Goal: Check status: Check status

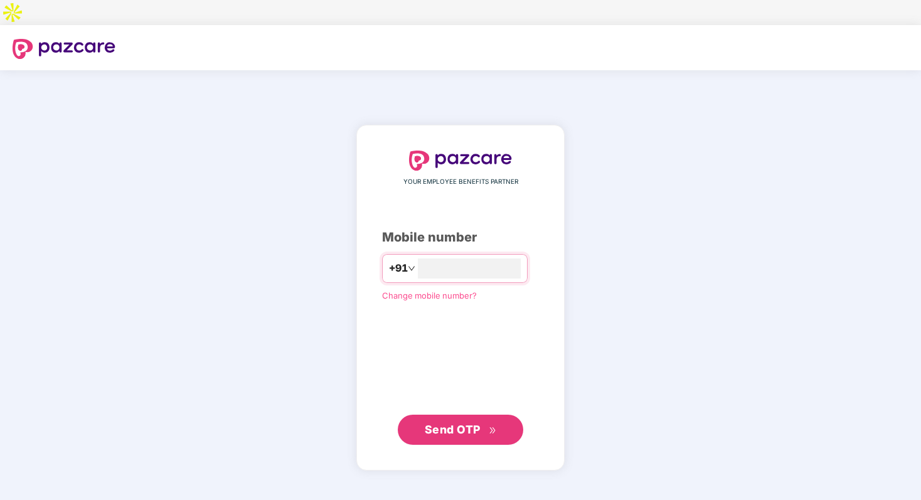
type input "**********"
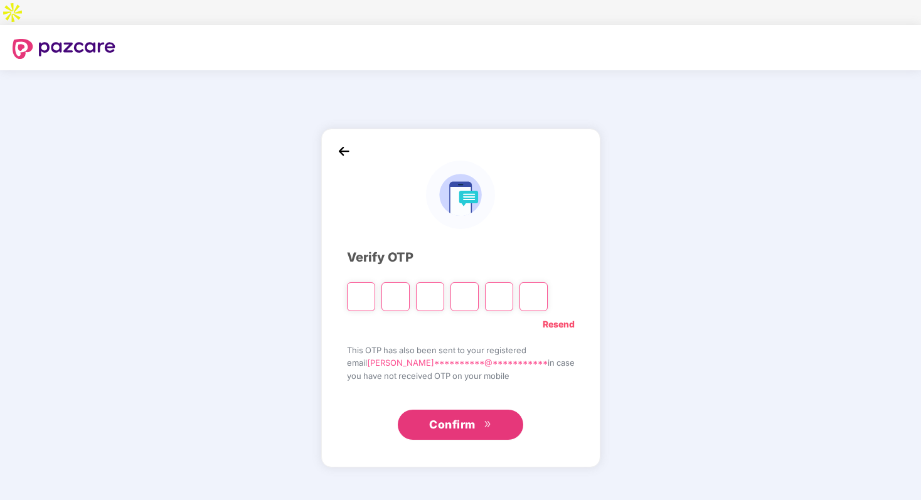
type input "*"
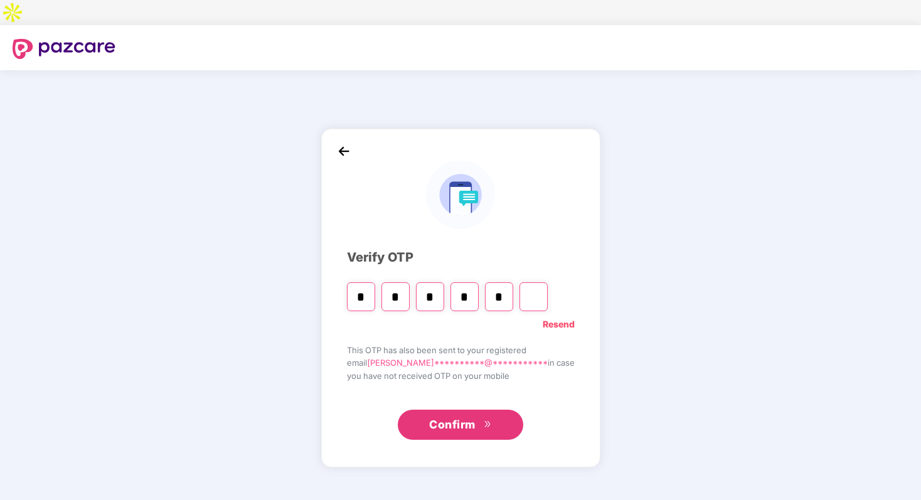
type input "*"
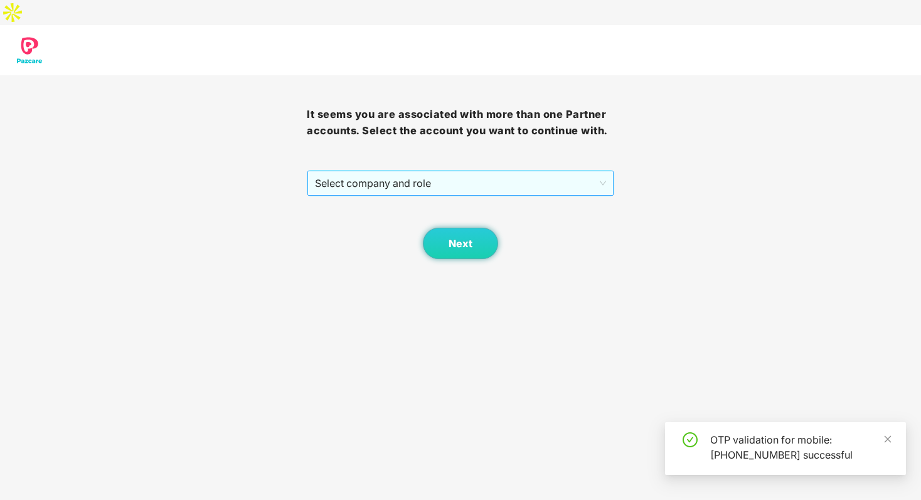
click at [429, 171] on span "Select company and role" at bounding box center [460, 183] width 291 height 24
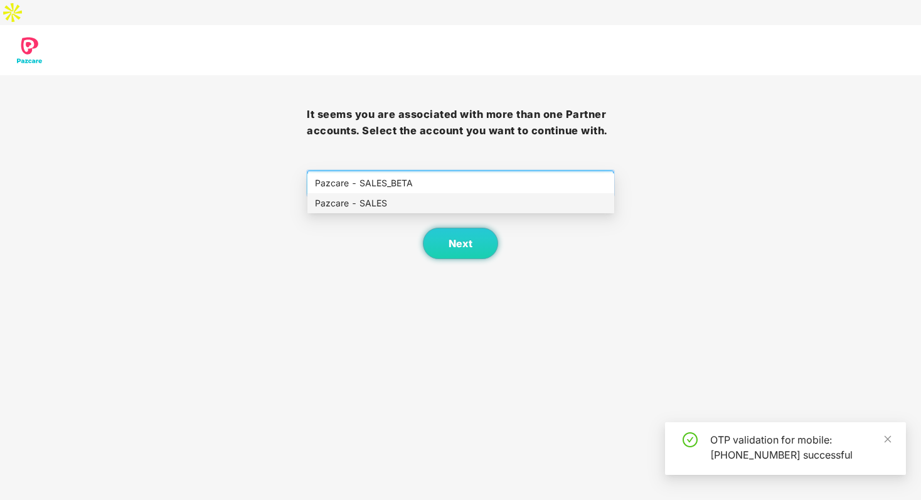
click at [417, 202] on div "Pazcare - SALES" at bounding box center [461, 203] width 292 height 14
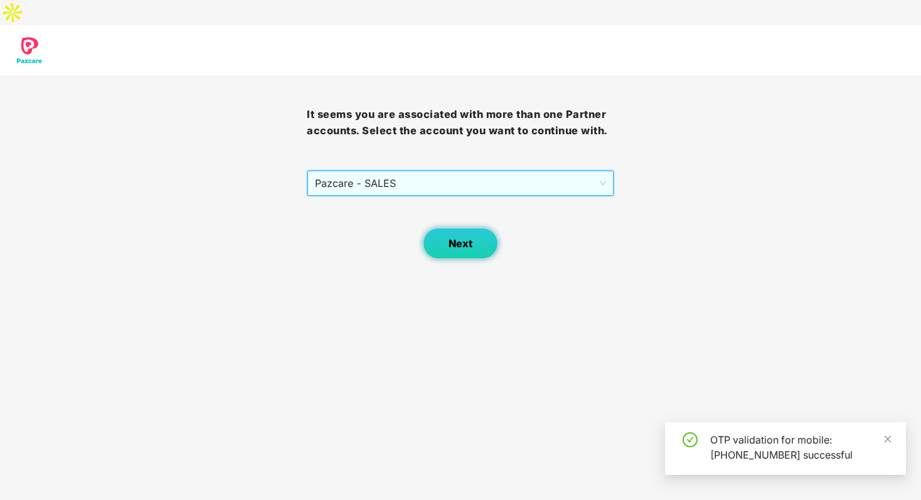
click at [481, 228] on button "Next" at bounding box center [460, 243] width 75 height 31
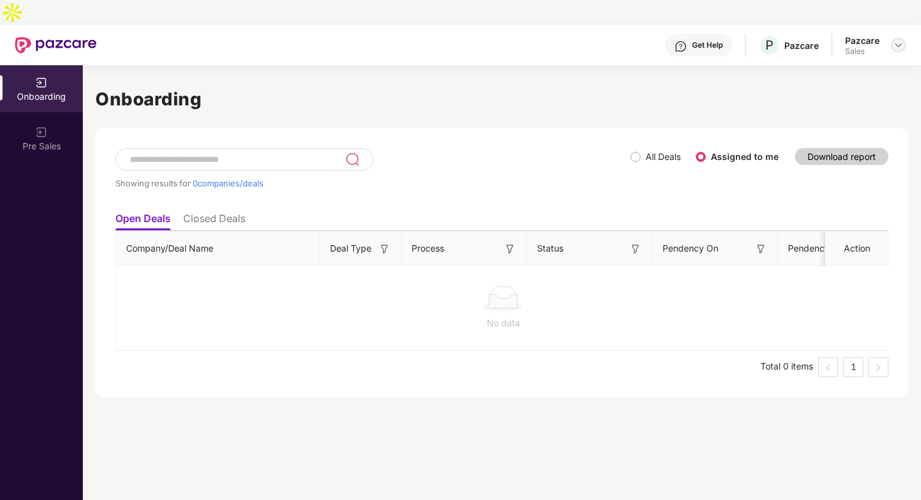
click at [901, 40] on img at bounding box center [899, 45] width 10 height 10
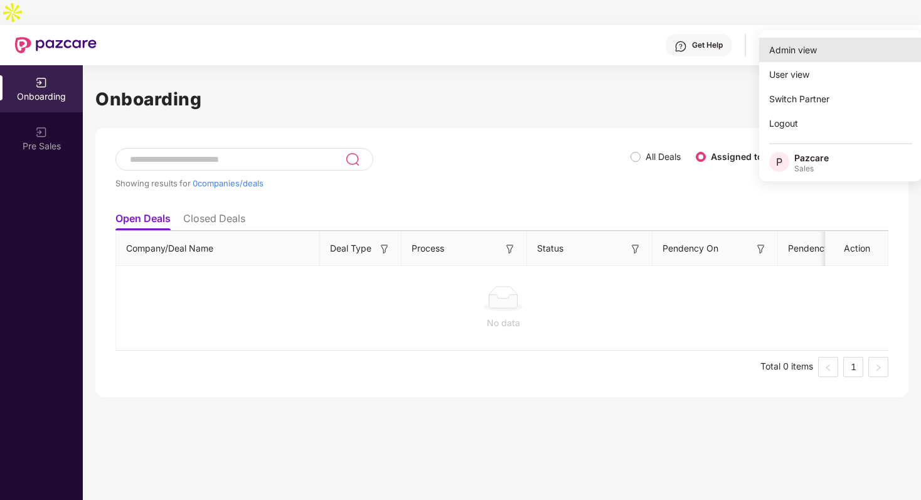
click at [865, 43] on div "Admin view" at bounding box center [840, 50] width 163 height 24
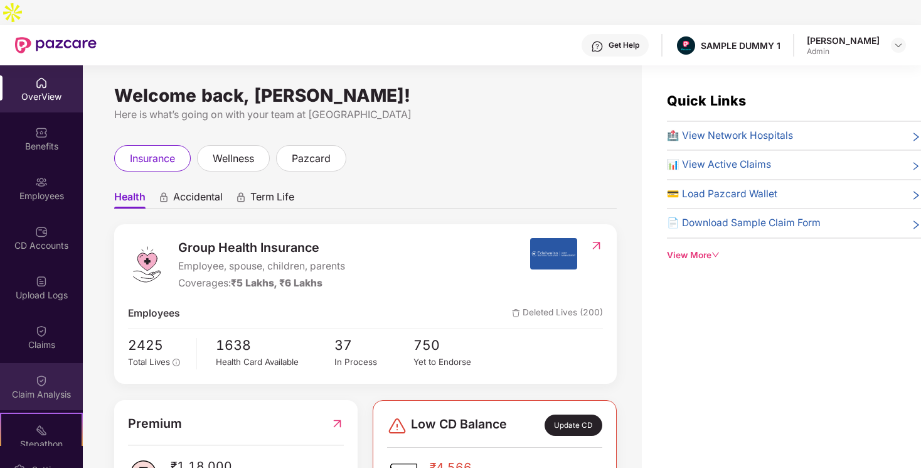
click at [46, 388] on div "Claim Analysis" at bounding box center [41, 394] width 83 height 13
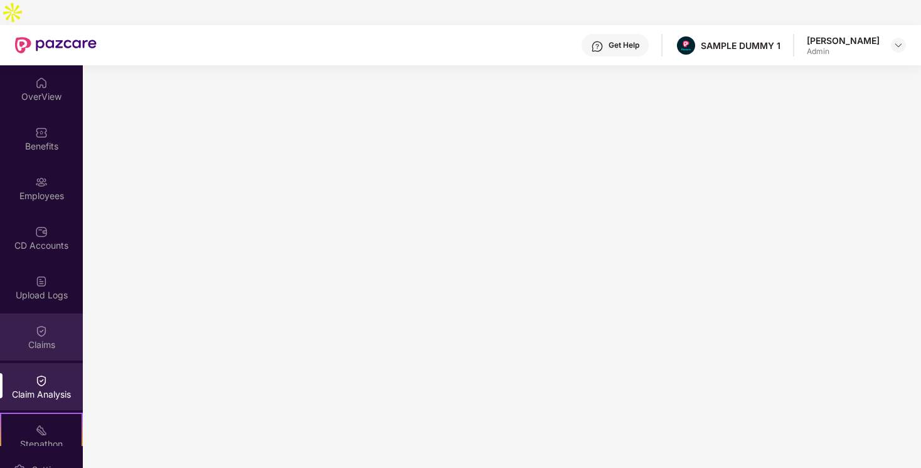
click at [29, 338] on div "Claims" at bounding box center [41, 344] width 83 height 13
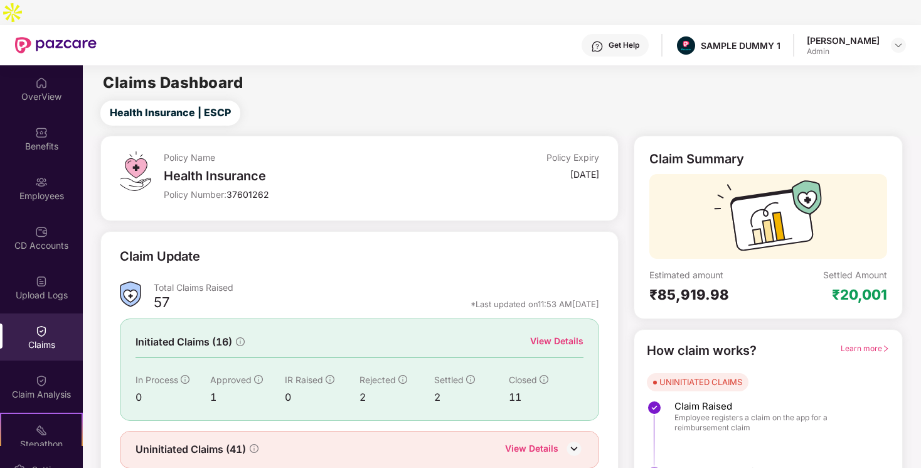
click at [572, 334] on div "View Details" at bounding box center [556, 341] width 53 height 14
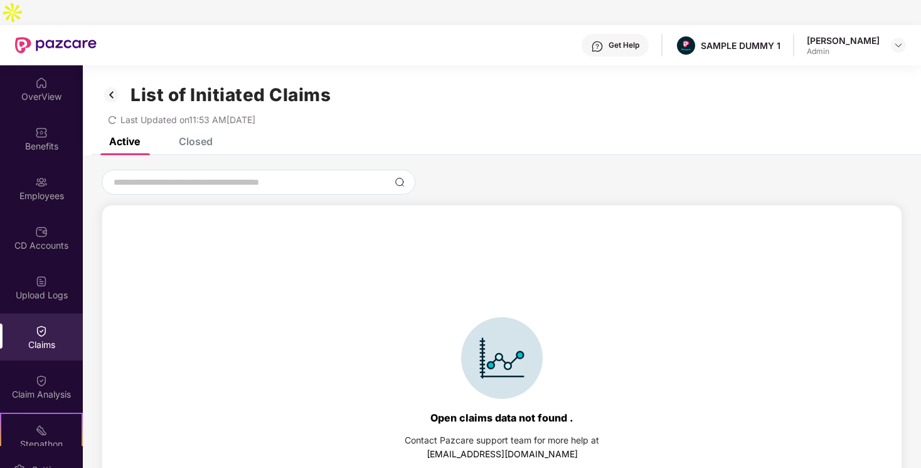
click at [208, 127] on div "Closed" at bounding box center [186, 141] width 53 height 28
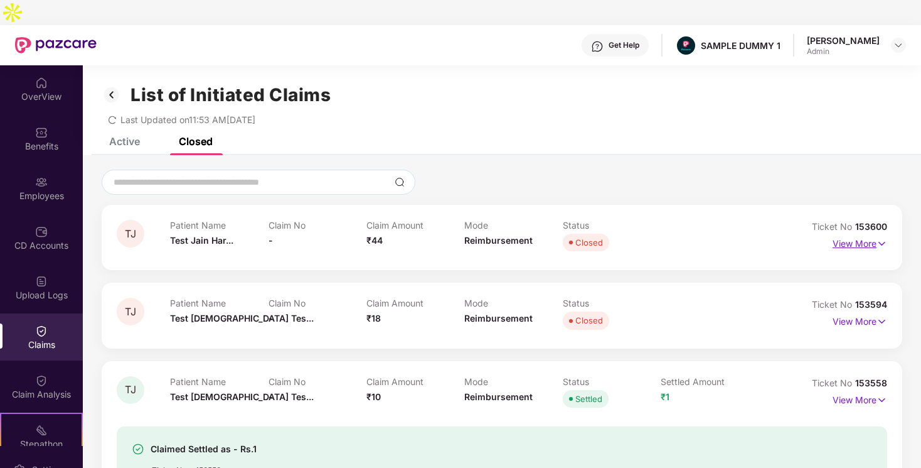
click at [847, 233] on p "View More" at bounding box center [860, 241] width 55 height 17
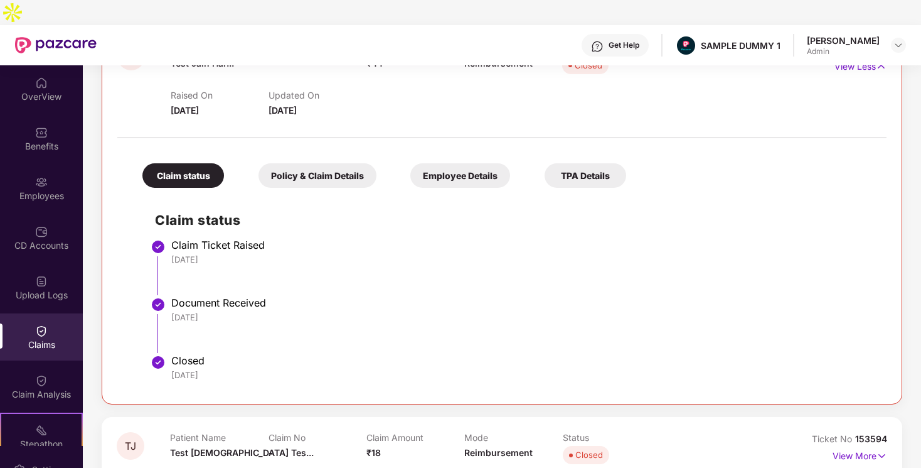
scroll to position [178, 0]
click at [301, 163] on div "Policy & Claim Details" at bounding box center [318, 175] width 118 height 24
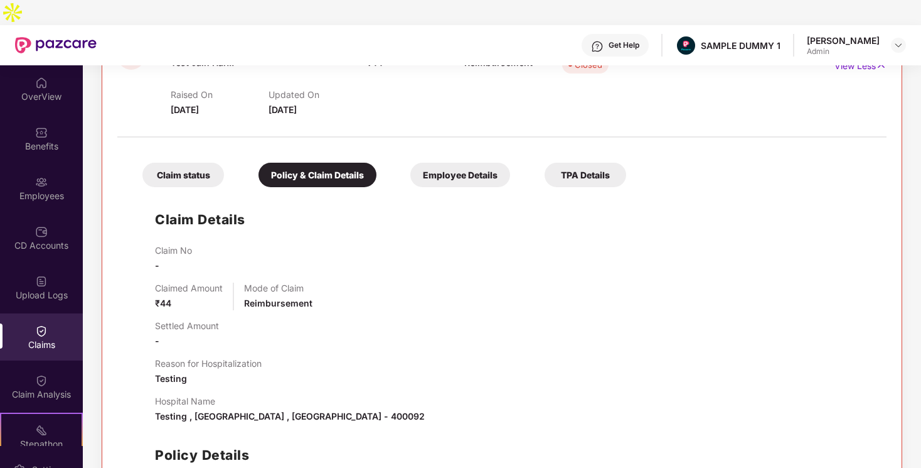
scroll to position [206, 0]
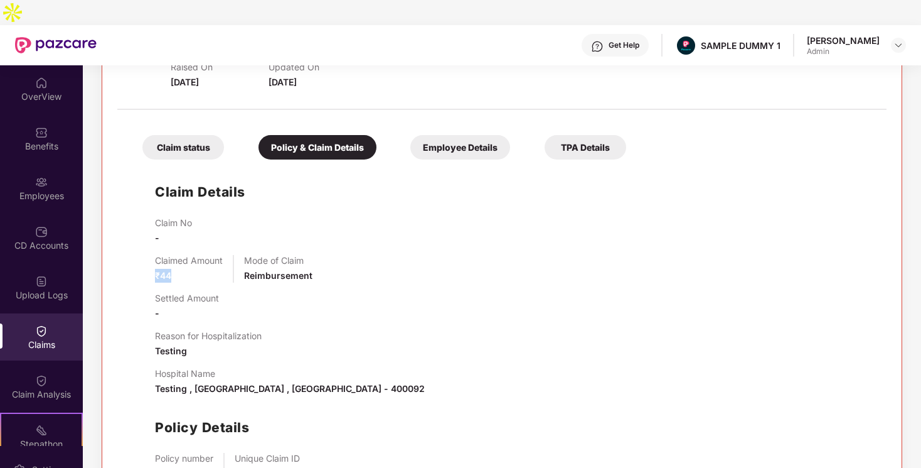
drag, startPoint x: 153, startPoint y: 250, endPoint x: 177, endPoint y: 249, distance: 23.9
click at [177, 249] on div "Claim Details Claim No - Claimed Amount ₹44 Mode of Claim Reimbursement Settled…" at bounding box center [502, 347] width 744 height 362
click at [179, 263] on div "Claim No - Claimed Amount ₹44 Mode of Claim Reimbursement Settled Amount - Reas…" at bounding box center [514, 372] width 719 height 311
drag, startPoint x: 155, startPoint y: 249, endPoint x: 176, endPoint y: 249, distance: 20.7
click at [176, 255] on div "Claimed Amount ₹44" at bounding box center [189, 269] width 68 height 28
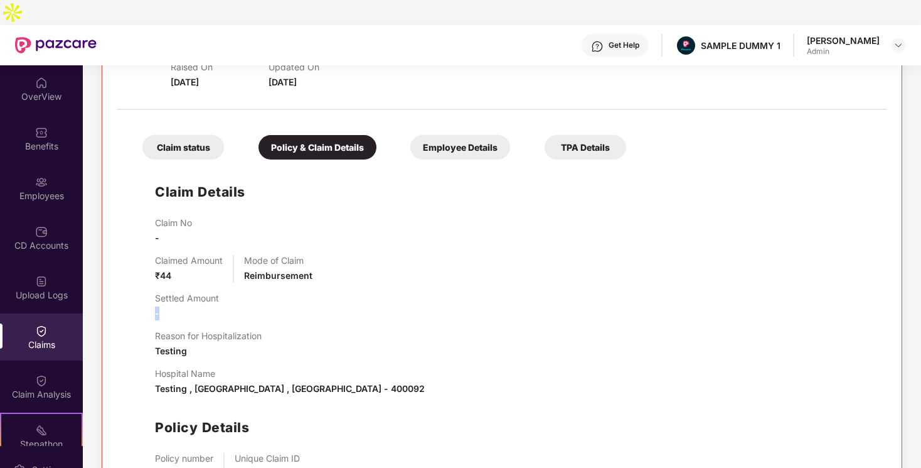
drag, startPoint x: 154, startPoint y: 287, endPoint x: 176, endPoint y: 286, distance: 22.0
click at [176, 286] on div "Claim Details Claim No - Claimed Amount ₹44 Mode of Claim Reimbursement Settled…" at bounding box center [502, 347] width 744 height 362
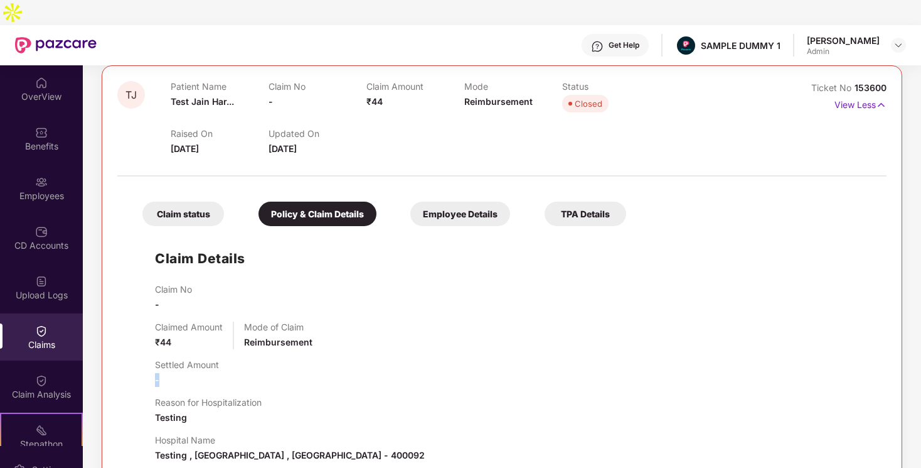
scroll to position [139, 0]
click at [56, 65] on div "OverView" at bounding box center [41, 88] width 83 height 47
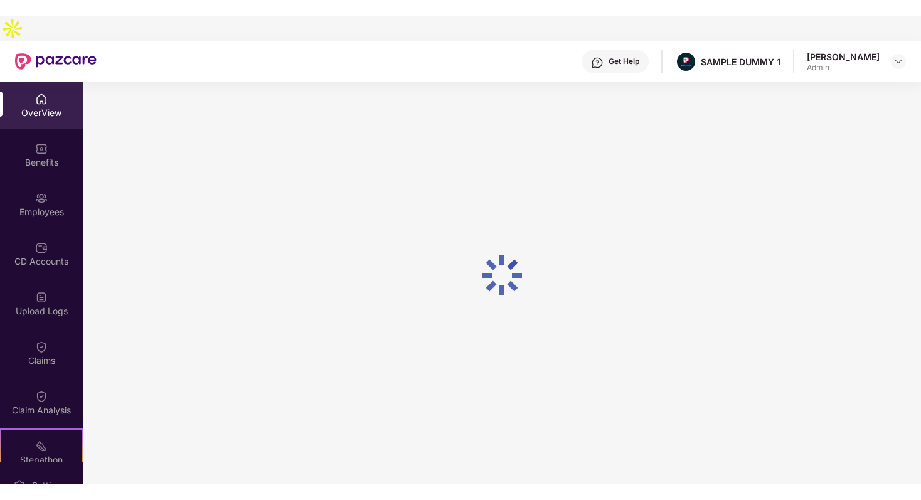
scroll to position [40, 0]
